Goal: Task Accomplishment & Management: Complete application form

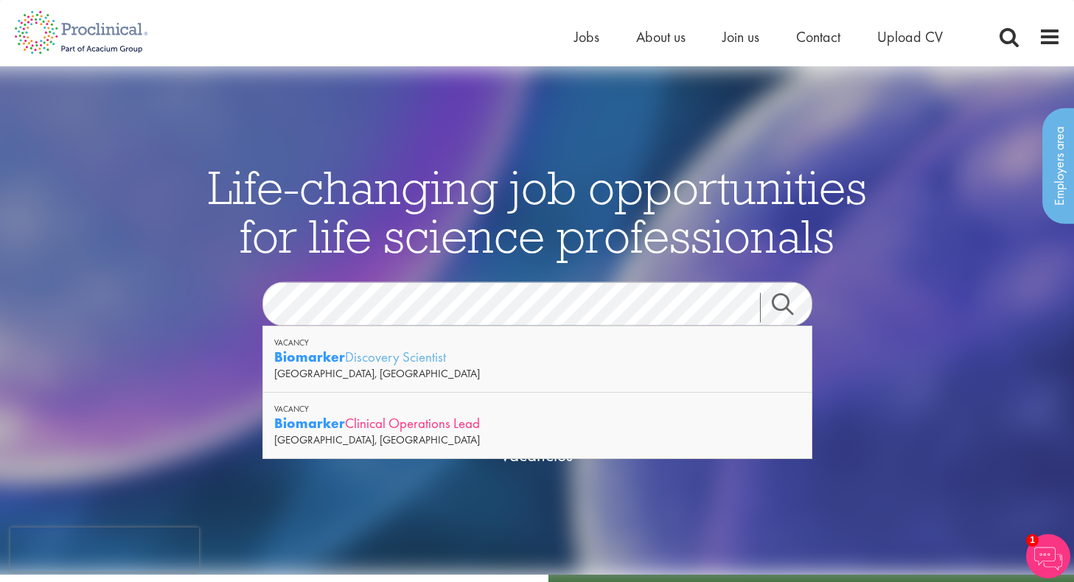
click at [332, 418] on strong "Biomarker" at bounding box center [309, 423] width 71 height 18
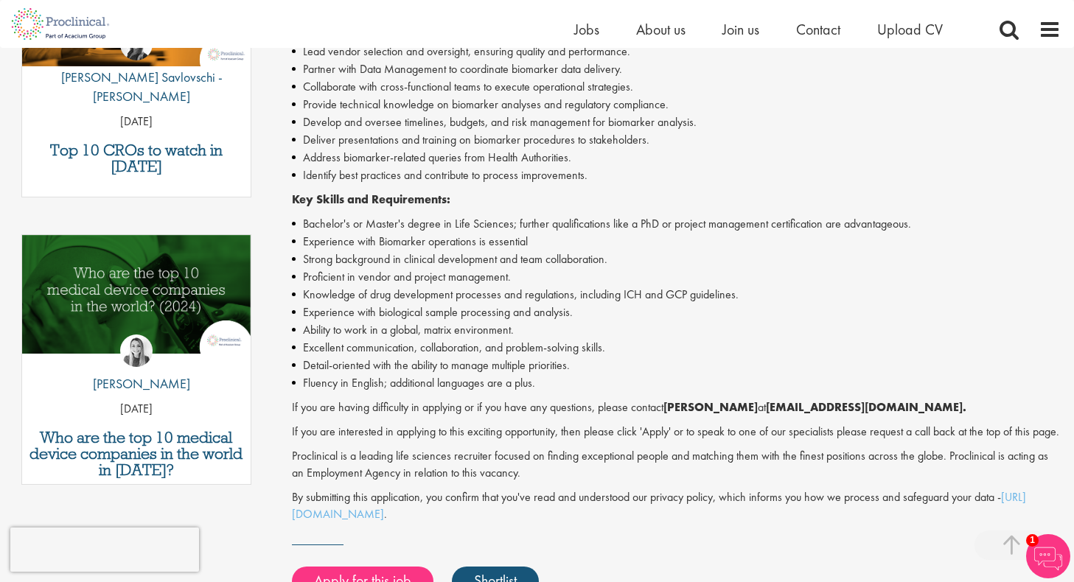
scroll to position [667, 0]
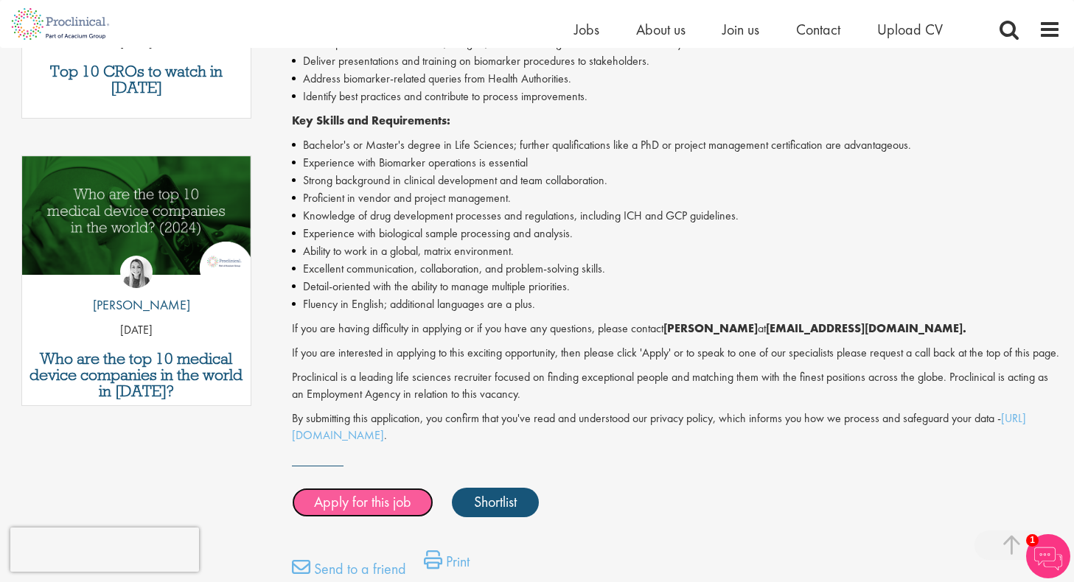
click at [358, 516] on link "Apply for this job" at bounding box center [362, 502] width 141 height 29
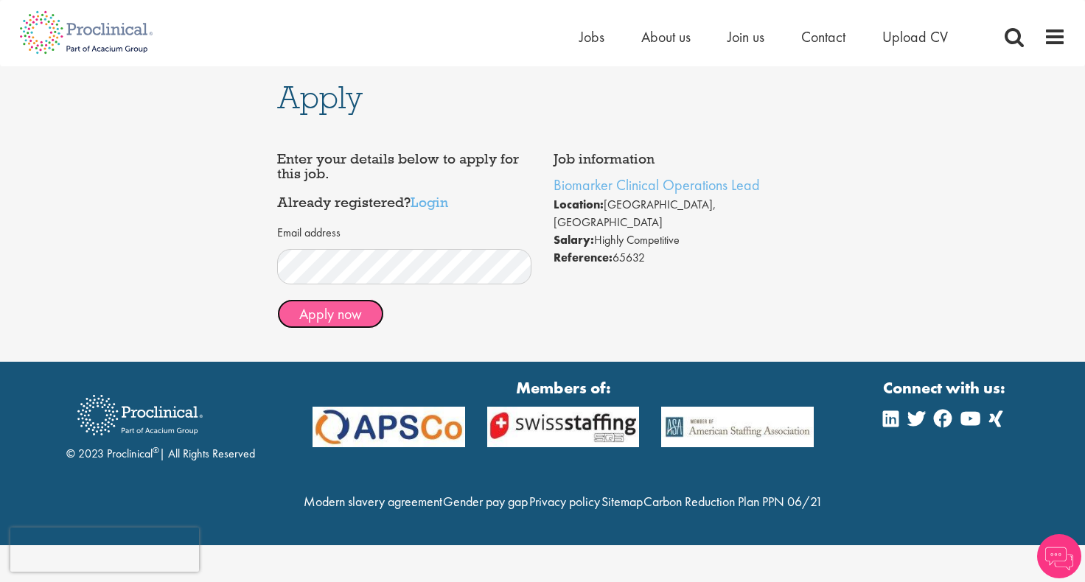
click at [350, 313] on button "Apply now" at bounding box center [330, 313] width 107 height 29
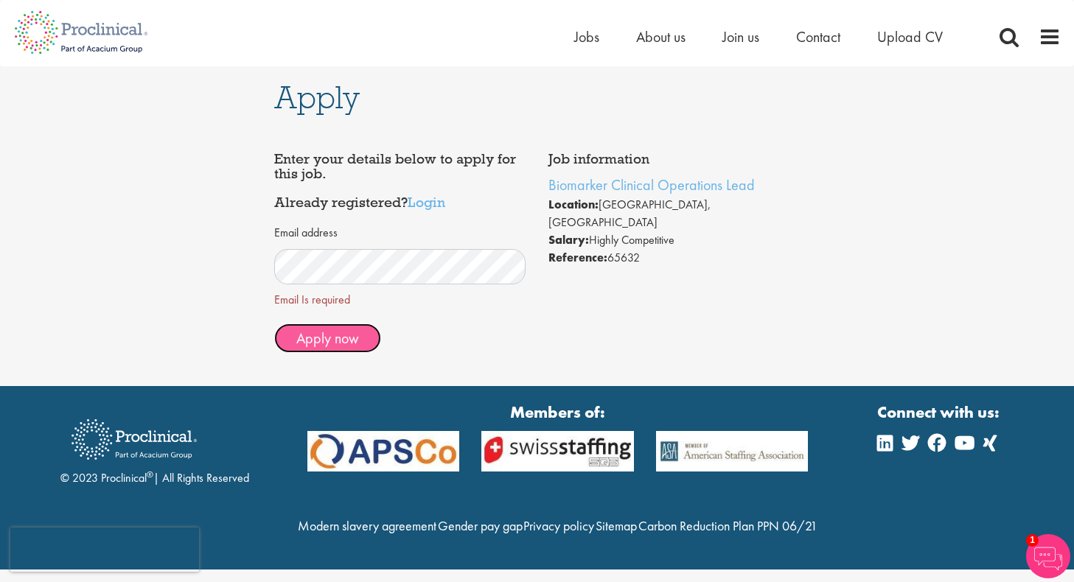
click at [332, 335] on span "Apply now" at bounding box center [327, 338] width 63 height 19
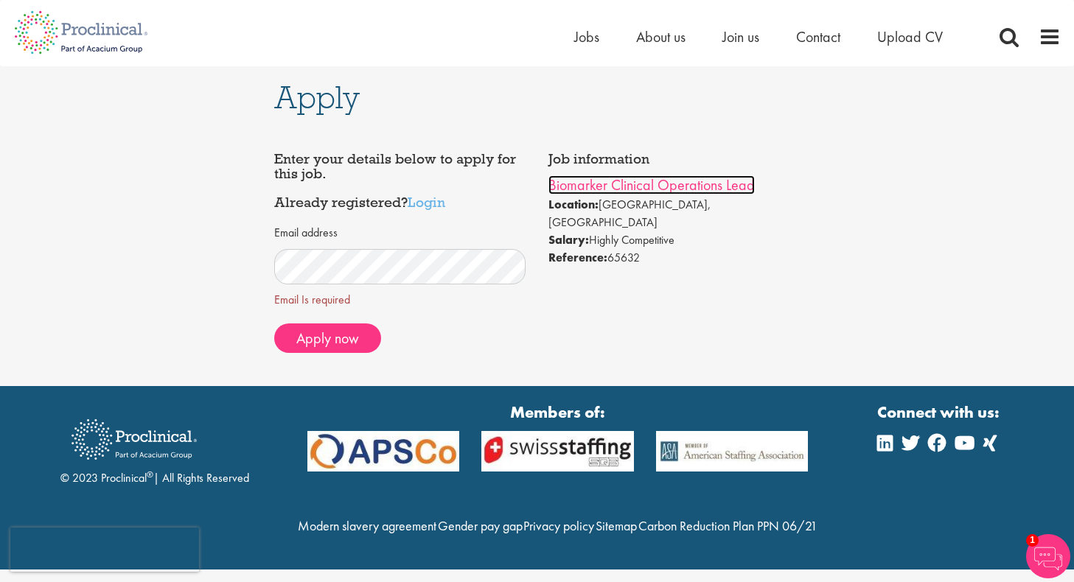
click at [573, 185] on link "Biomarker Clinical Operations Lead" at bounding box center [651, 184] width 206 height 19
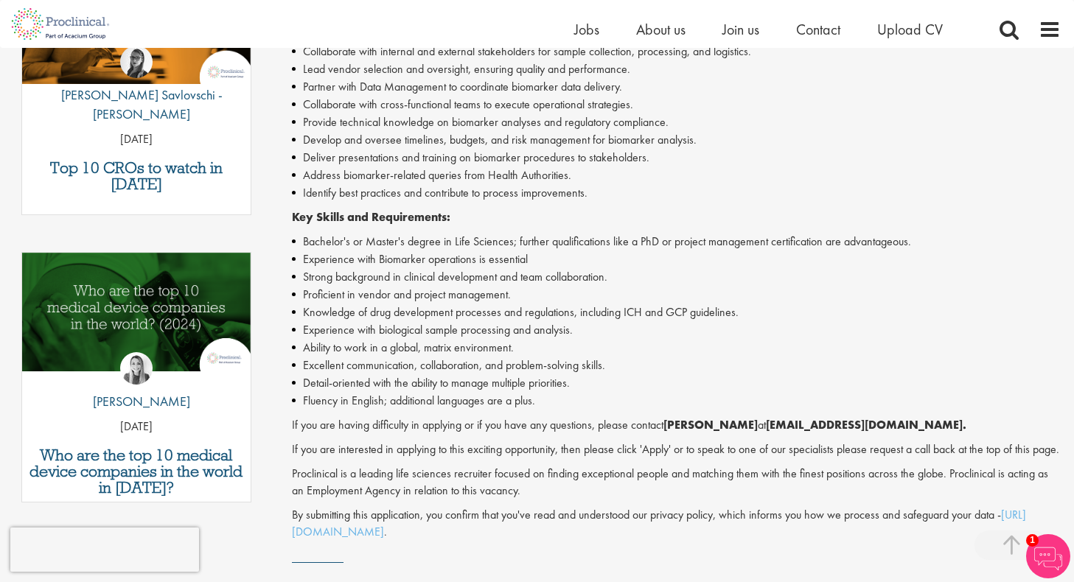
scroll to position [571, 0]
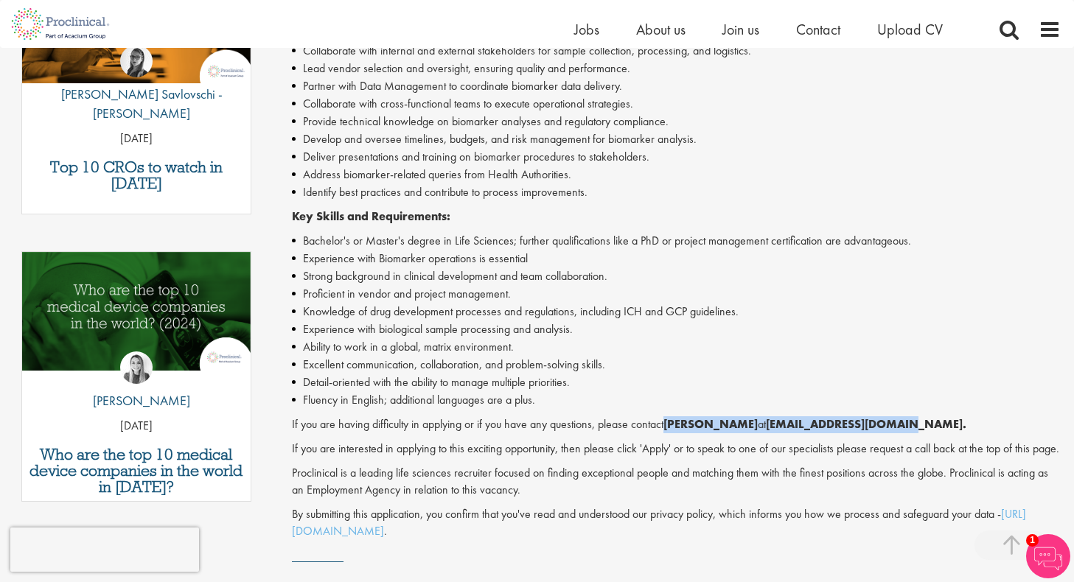
drag, startPoint x: 670, startPoint y: 424, endPoint x: 867, endPoint y: 424, distance: 197.5
click at [867, 424] on p "If you are having difficulty in applying or if you have any questions, please c…" at bounding box center [676, 424] width 769 height 17
copy p "Joshua Bye at j.bye@proclinical.com."
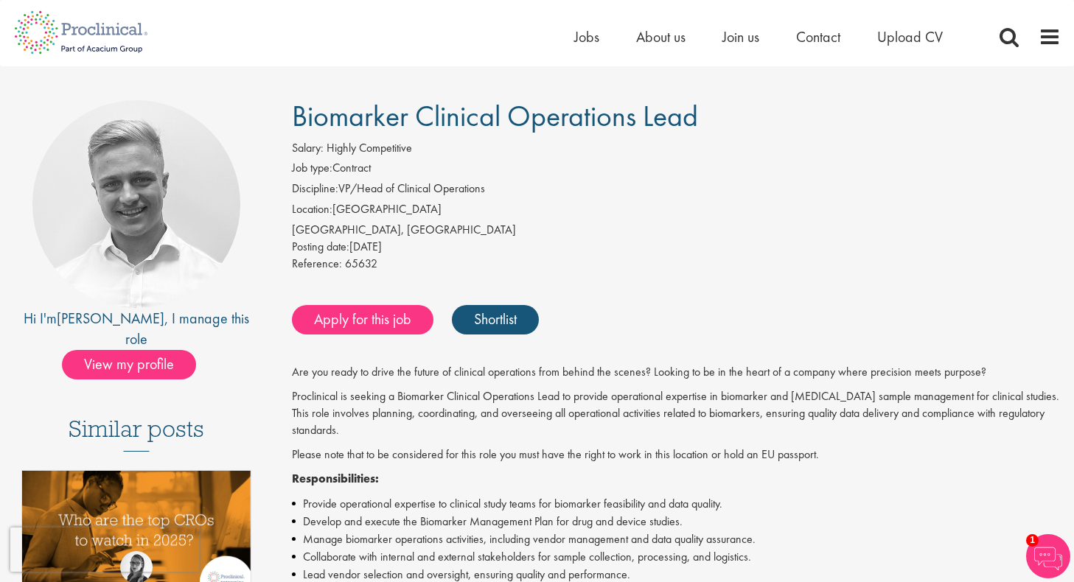
scroll to position [0, 0]
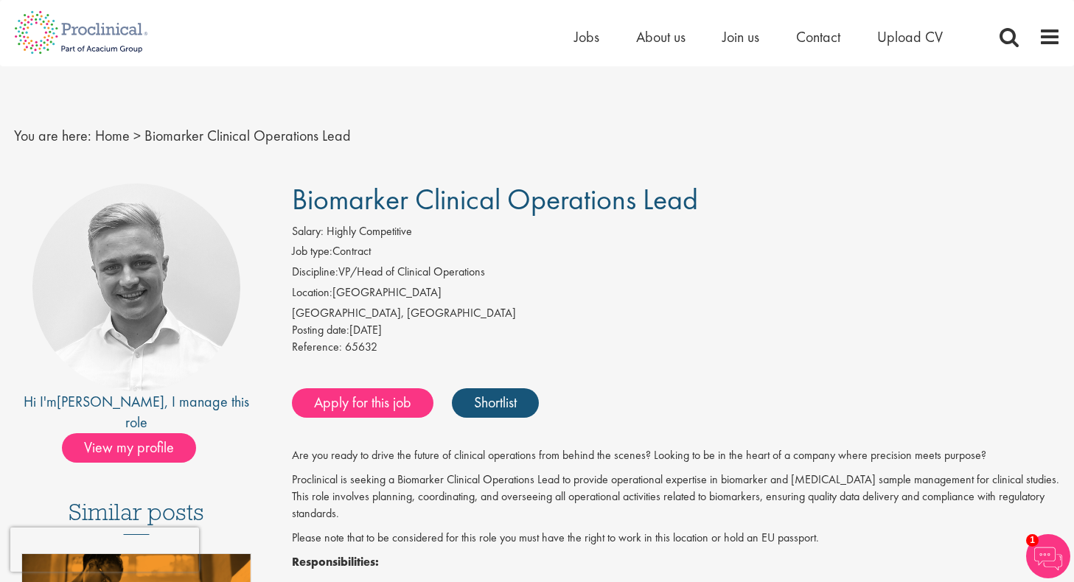
drag, startPoint x: 712, startPoint y: 197, endPoint x: 262, endPoint y: 205, distance: 450.3
copy div "Hi I'm Joshua , I manage this role View my profile Similar posts Top 10 CROs to…"
click at [410, 481] on p "Proclinical is seeking a Biomarker Clinical Operations Lead to provide operatio…" at bounding box center [676, 497] width 769 height 51
drag, startPoint x: 400, startPoint y: 480, endPoint x: 494, endPoint y: 478, distance: 94.3
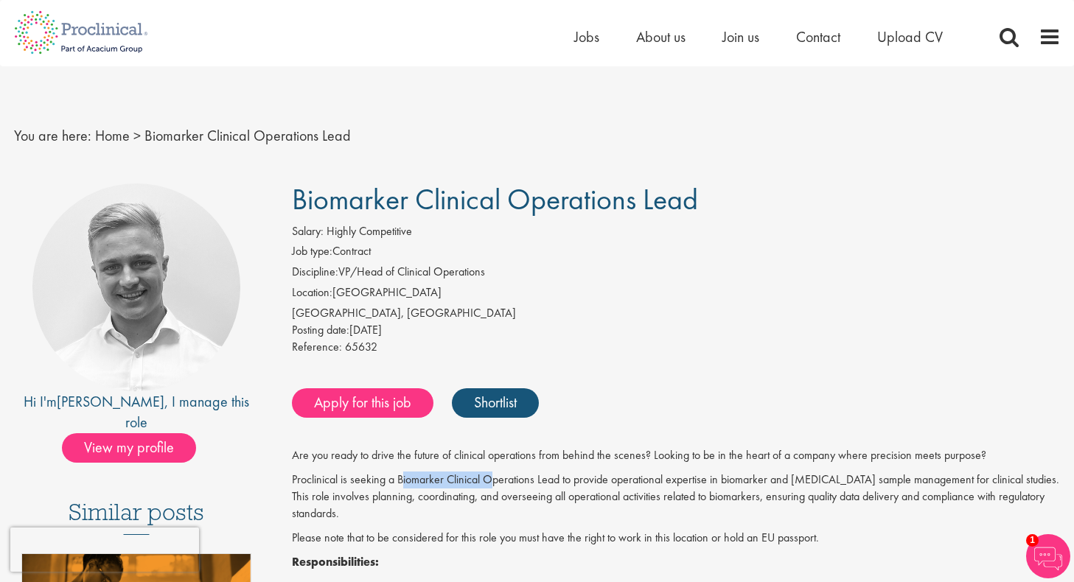
click at [494, 478] on p "Proclinical is seeking a Biomarker Clinical Operations Lead to provide operatio…" at bounding box center [676, 497] width 769 height 51
drag, startPoint x: 396, startPoint y: 479, endPoint x: 561, endPoint y: 477, distance: 164.3
click at [561, 477] on p "Proclinical is seeking a Biomarker Clinical Operations Lead to provide operatio…" at bounding box center [676, 497] width 769 height 51
copy p "Biomarker Clinical Operations Lead"
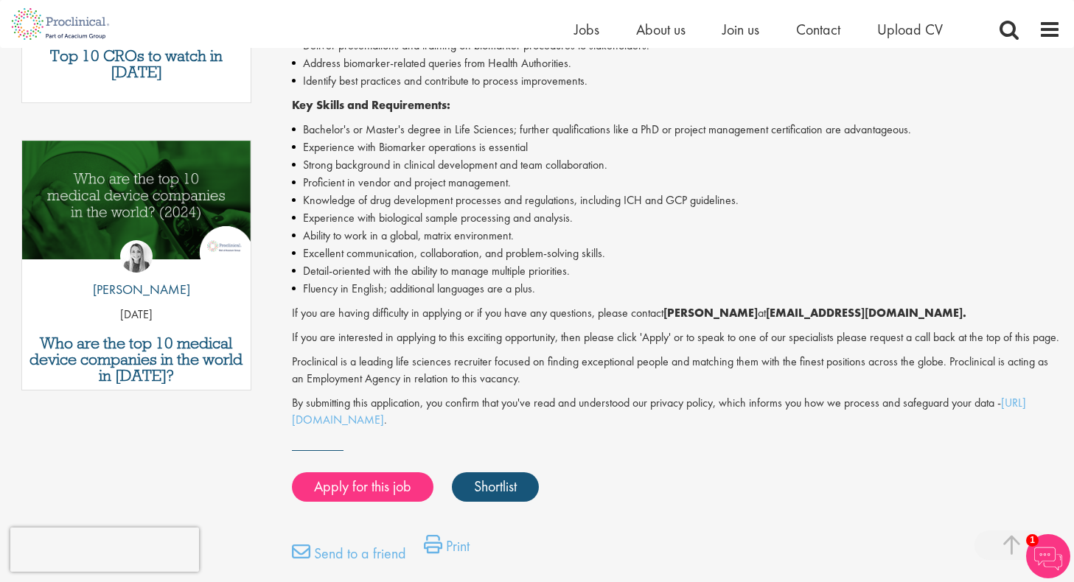
scroll to position [685, 0]
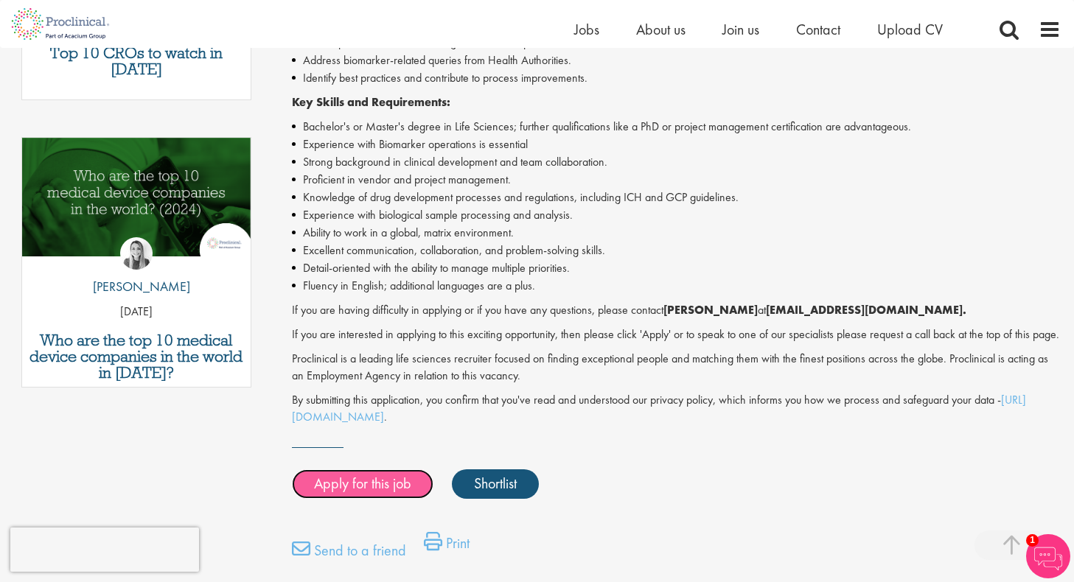
click at [406, 499] on link "Apply for this job" at bounding box center [362, 483] width 141 height 29
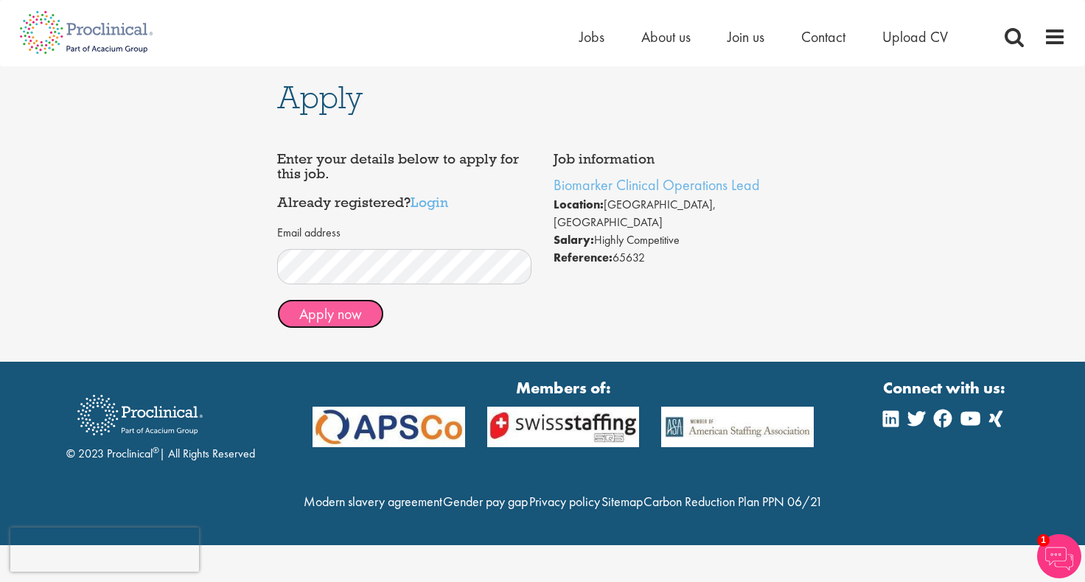
click at [310, 321] on button "Apply now" at bounding box center [330, 313] width 107 height 29
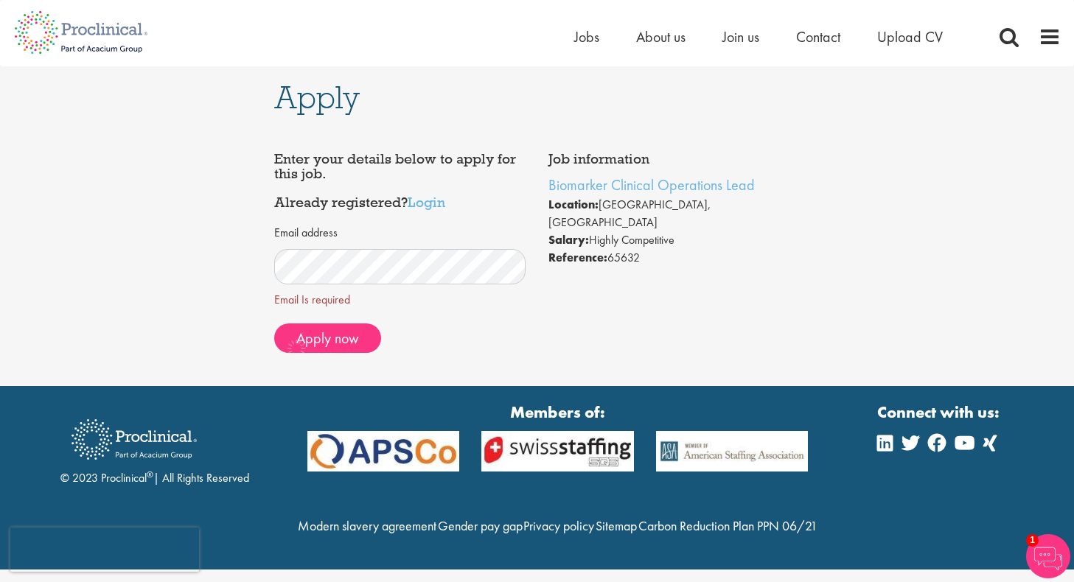
scroll to position [7, 0]
click at [329, 335] on span "Apply now" at bounding box center [327, 338] width 63 height 19
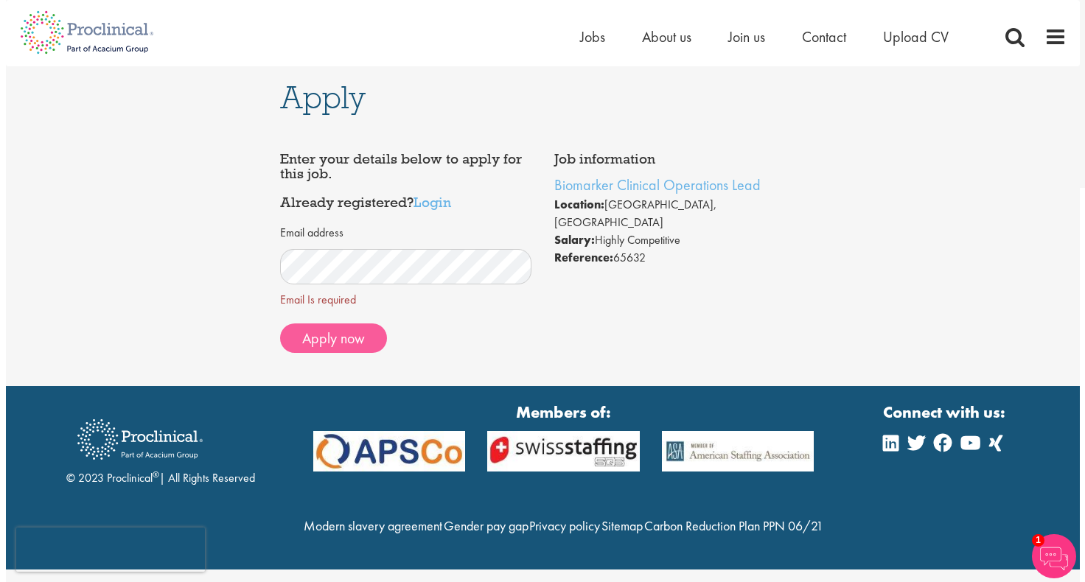
scroll to position [0, 0]
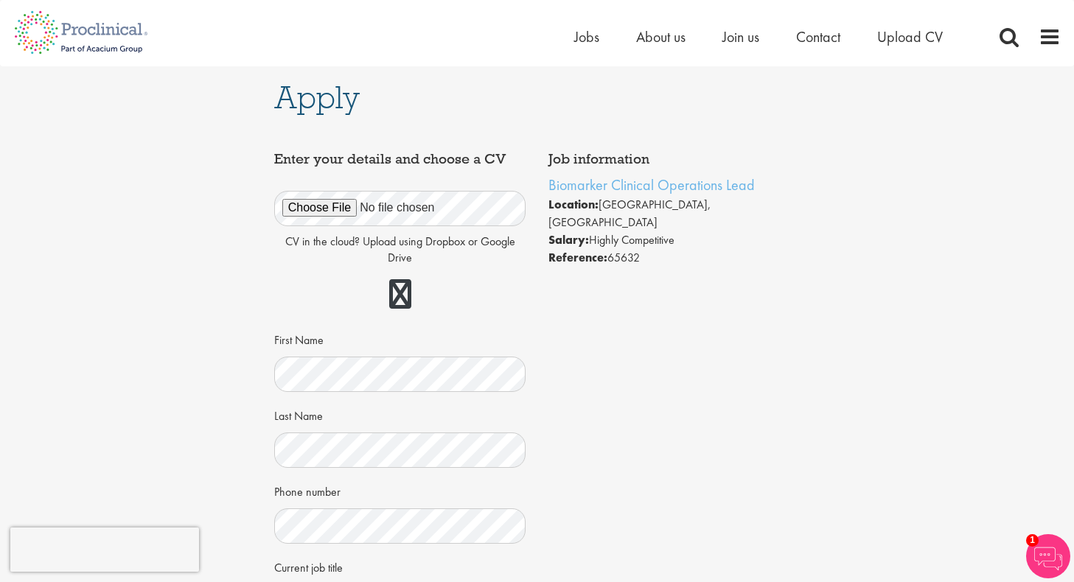
click at [663, 406] on div "Job information Biomarker Clinical Operations Lead Location: [GEOGRAPHIC_DATA],…" at bounding box center [537, 447] width 548 height 607
drag, startPoint x: 545, startPoint y: 182, endPoint x: 784, endPoint y: 184, distance: 239.5
click at [784, 184] on div "Job information Biomarker Clinical Operations Lead Location: Basel-City, Switze…" at bounding box center [674, 209] width 274 height 130
copy link "Biomarker Clinical Operations Lead"
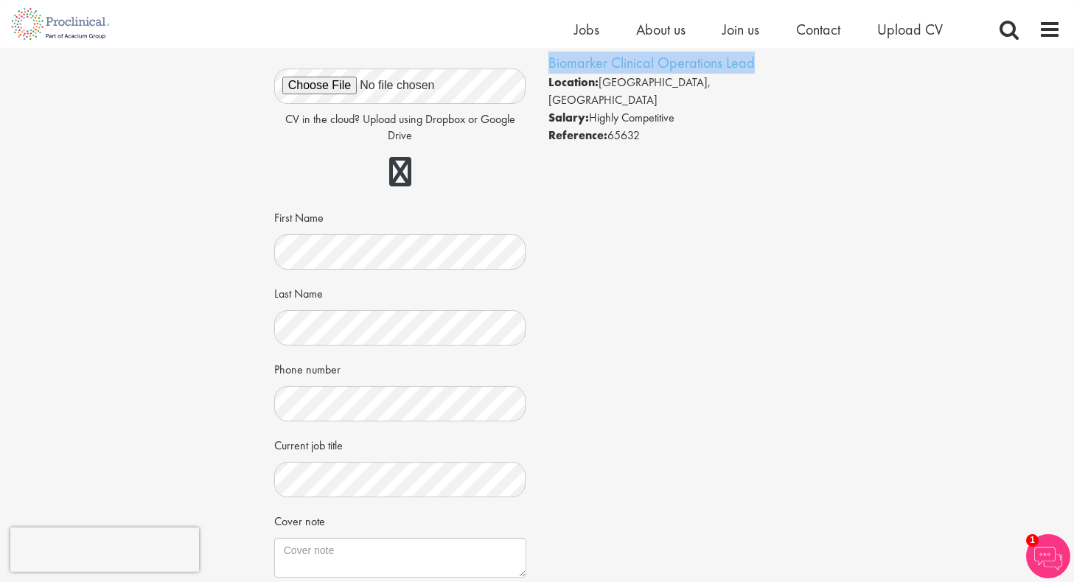
scroll to position [209, 0]
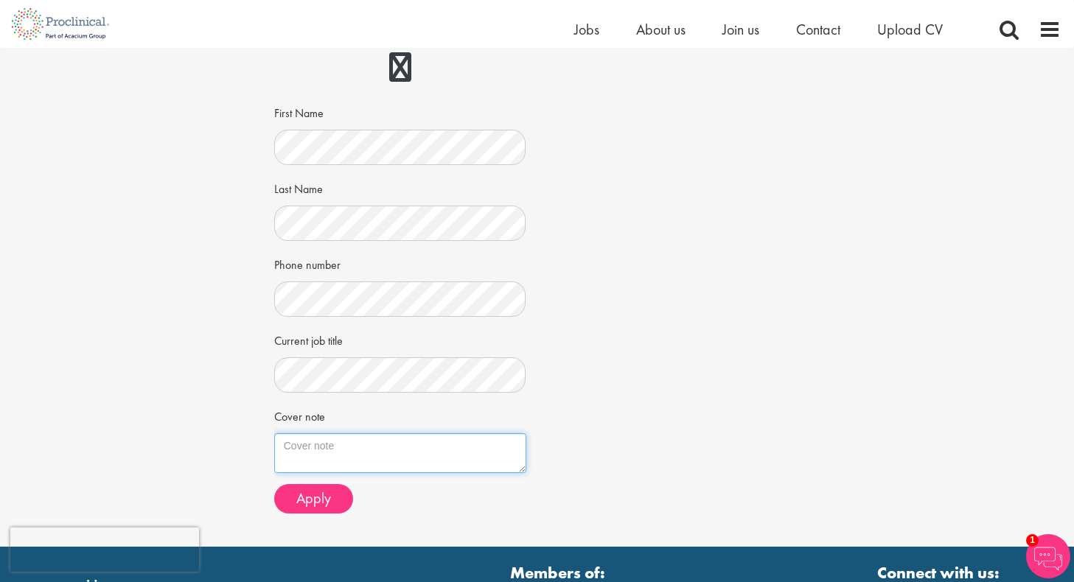
click at [329, 440] on textarea "Cover note" at bounding box center [400, 453] width 252 height 40
type textarea "H"
paste textarea "I am eager to contribute my expertise with clinical biomarkers and diagnostics …"
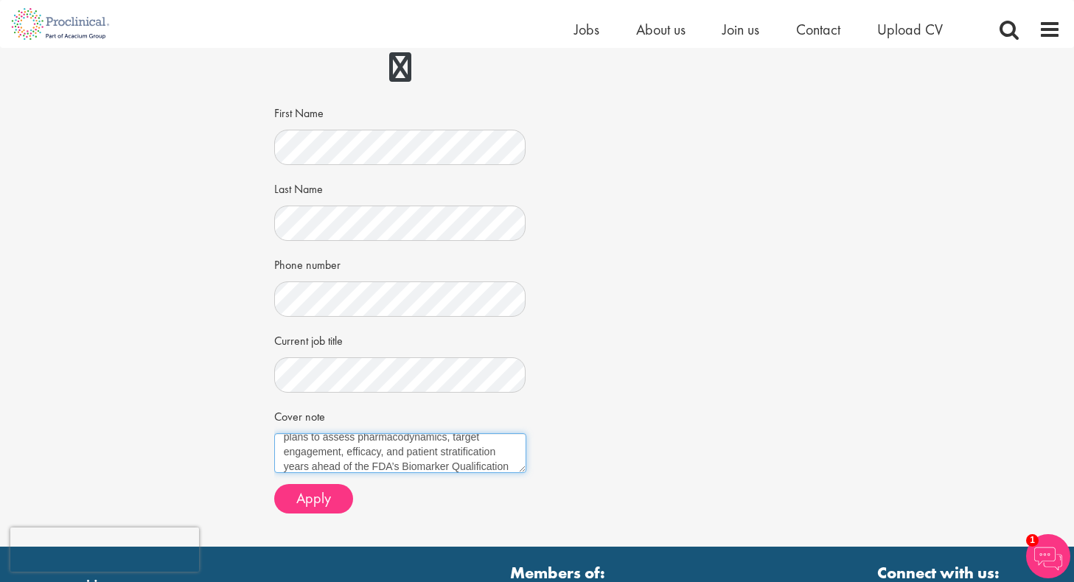
paste textarea "I left academia as an NIH funded investigator in favor of pursuing the developm…"
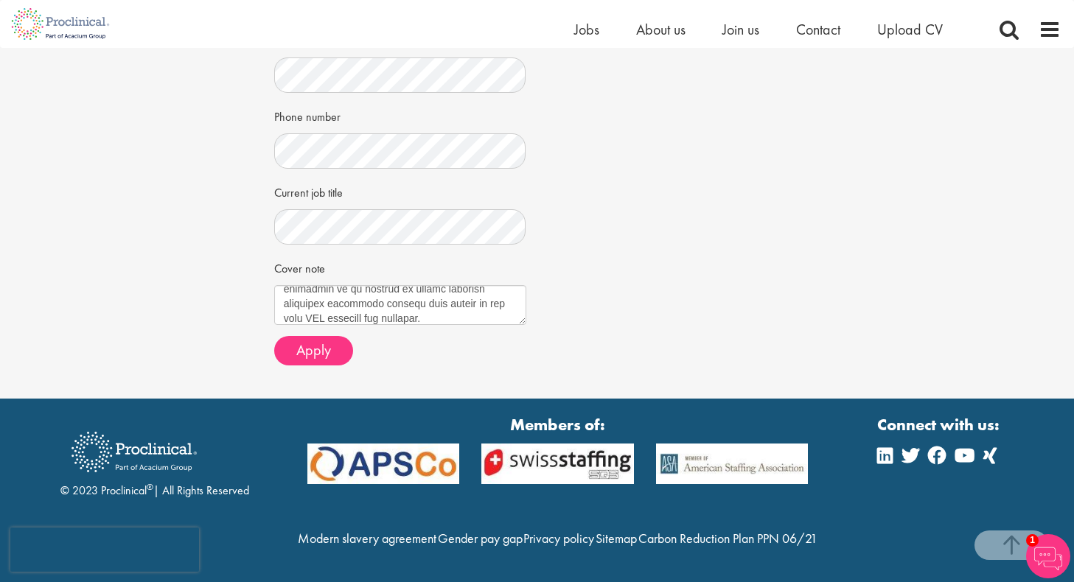
scroll to position [388, 0]
paste textarea "Please be aware that although I have a proven track record with chromatography …"
drag, startPoint x: 340, startPoint y: 267, endPoint x: 322, endPoint y: 266, distance: 18.4
click at [322, 285] on textarea "Cover note" at bounding box center [400, 305] width 252 height 40
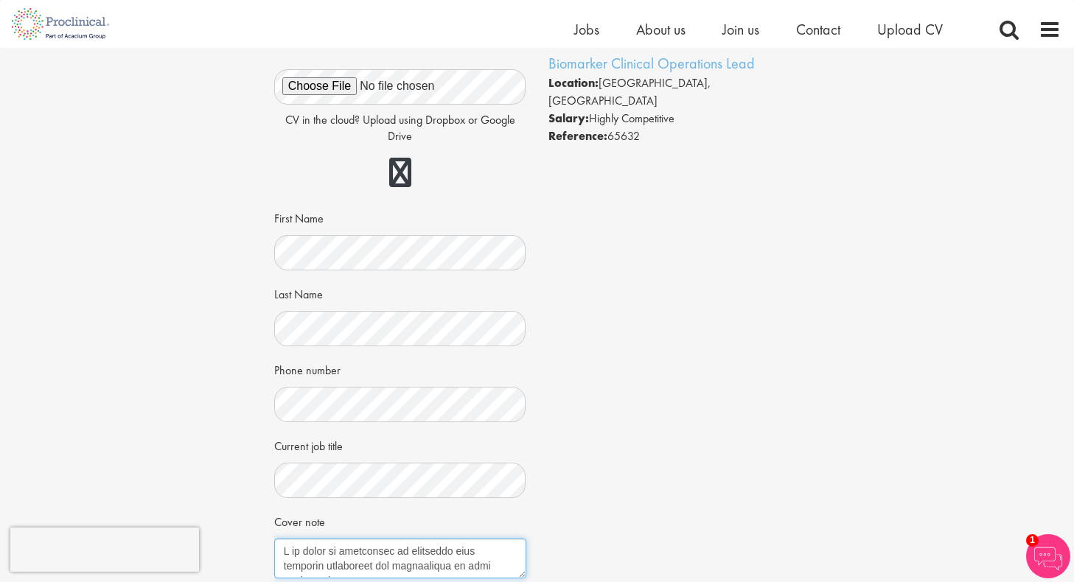
scroll to position [214, 0]
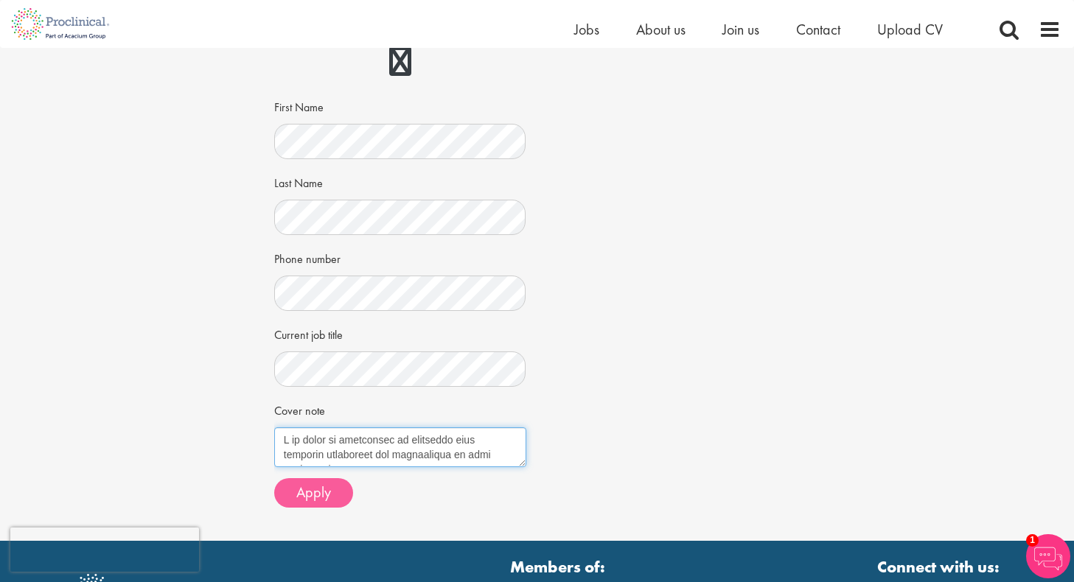
type textarea "I am eager to contribute my expertise with clinical biomarkers and diagnostics …"
click at [312, 493] on span "Apply" at bounding box center [313, 492] width 35 height 19
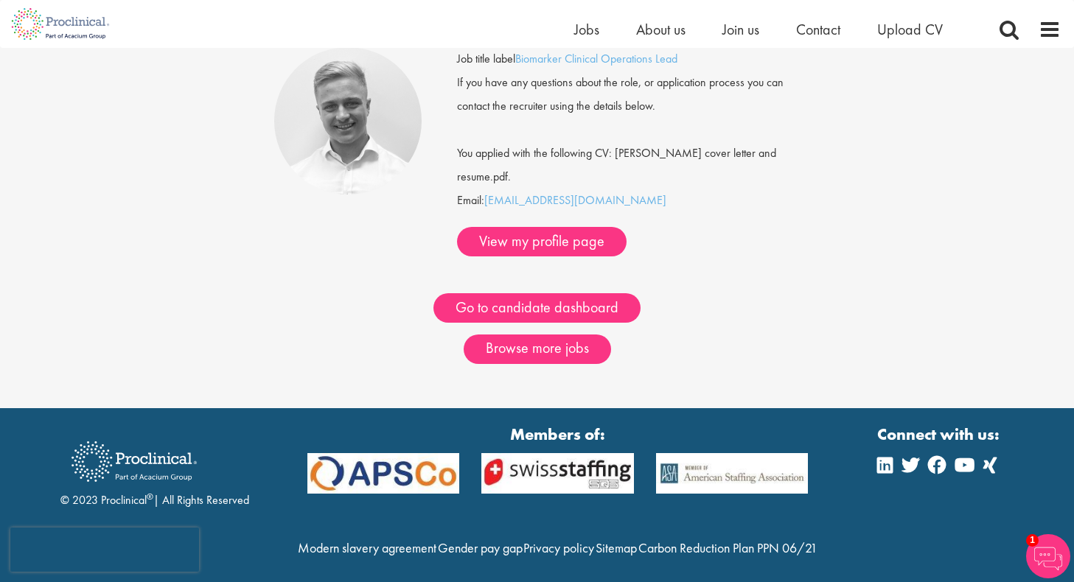
scroll to position [135, 0]
